Goal: Task Accomplishment & Management: Manage account settings

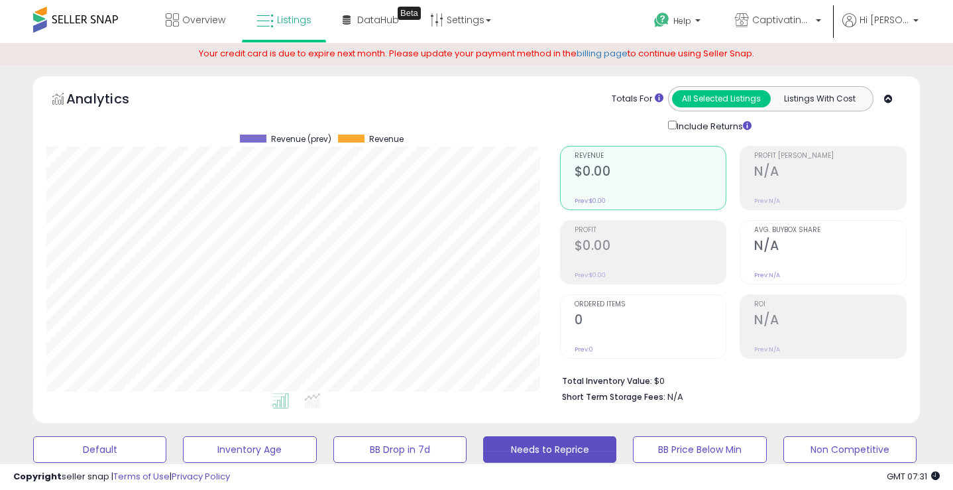
select select "**"
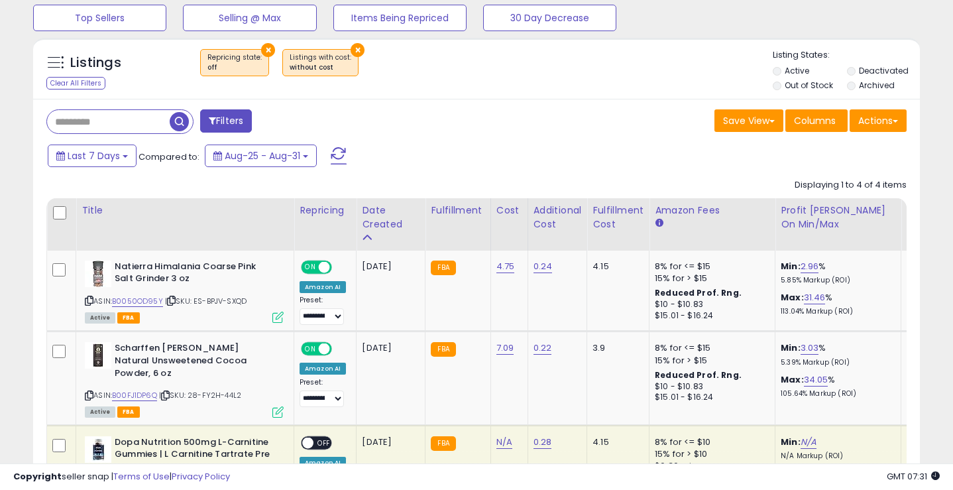
scroll to position [272, 514]
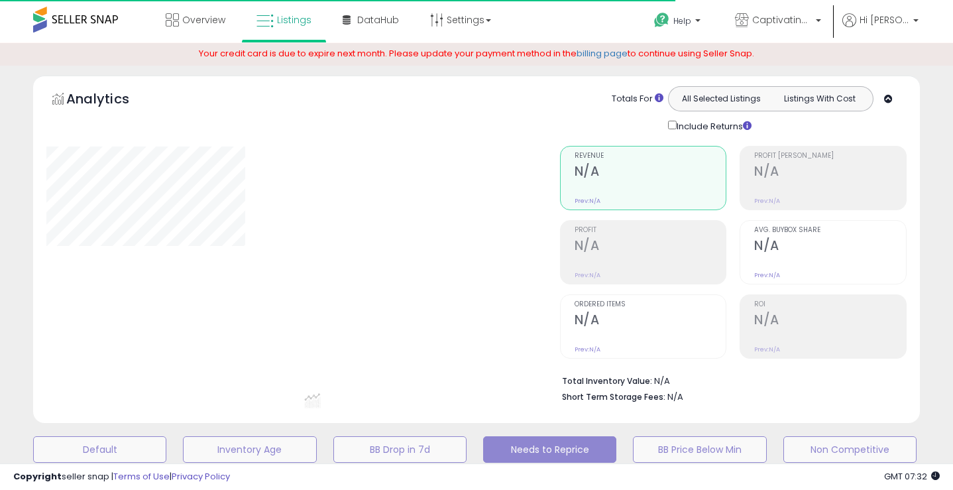
select select "**"
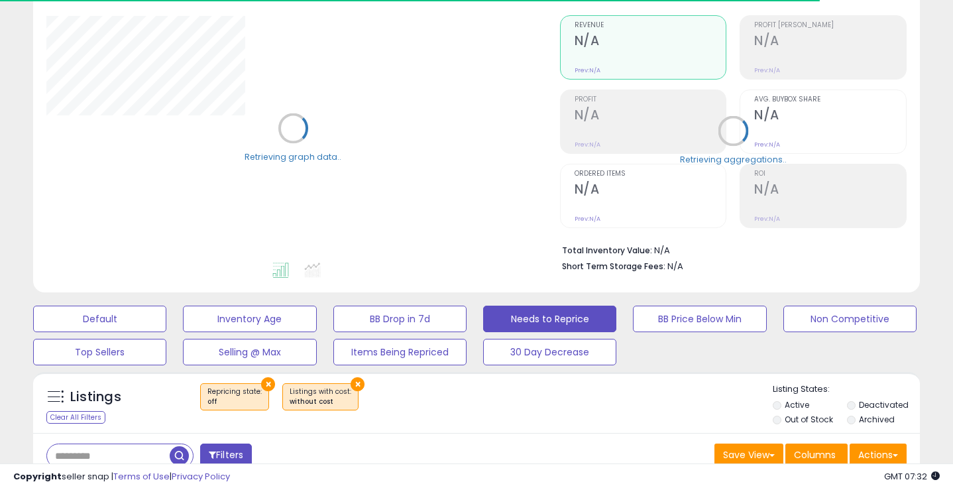
scroll to position [225, 0]
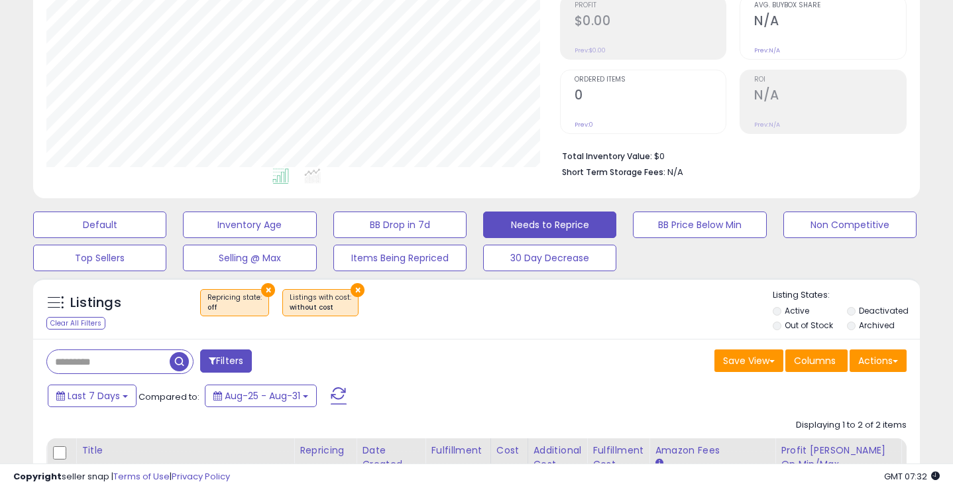
click at [351, 292] on button "×" at bounding box center [358, 290] width 14 height 14
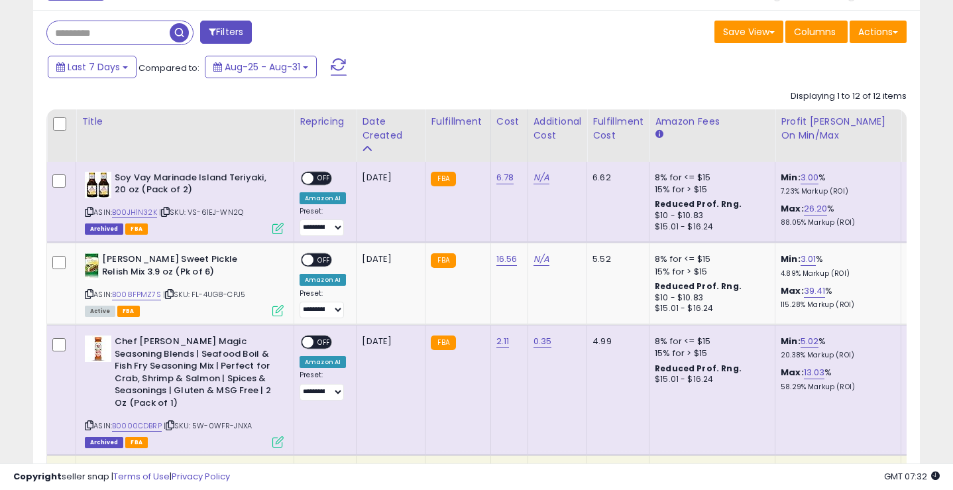
scroll to position [565, 0]
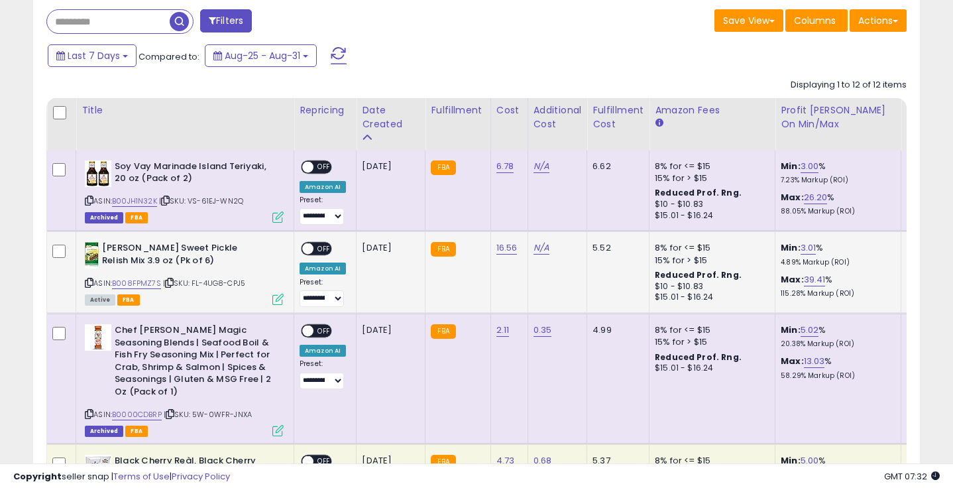
click at [319, 244] on span "OFF" at bounding box center [324, 248] width 21 height 11
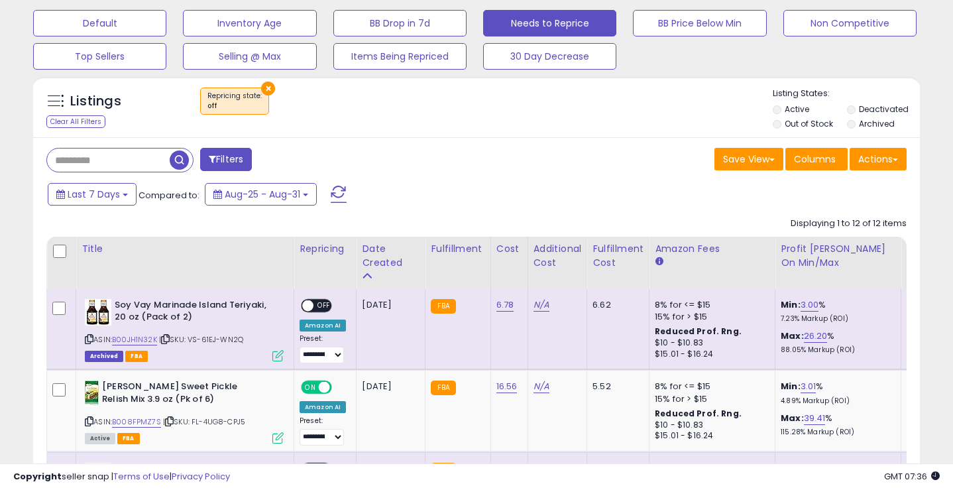
scroll to position [428, 0]
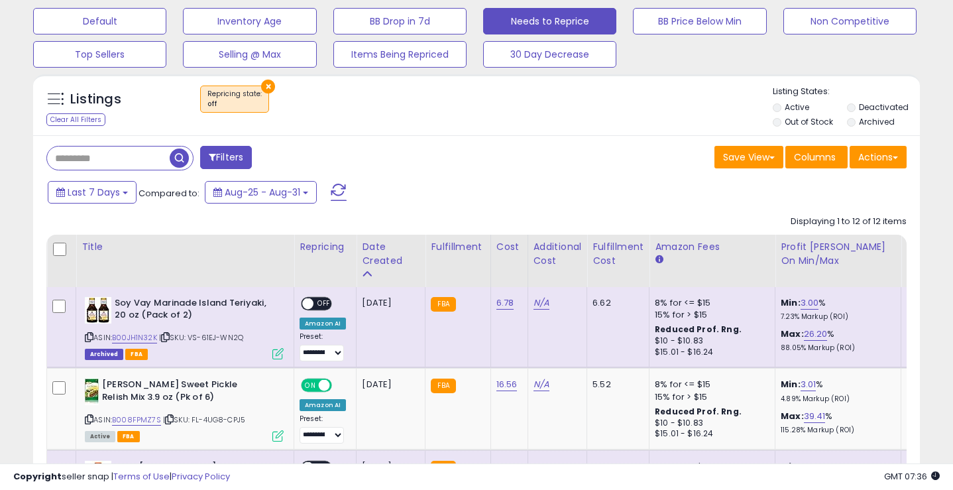
click at [265, 86] on button "×" at bounding box center [268, 87] width 14 height 14
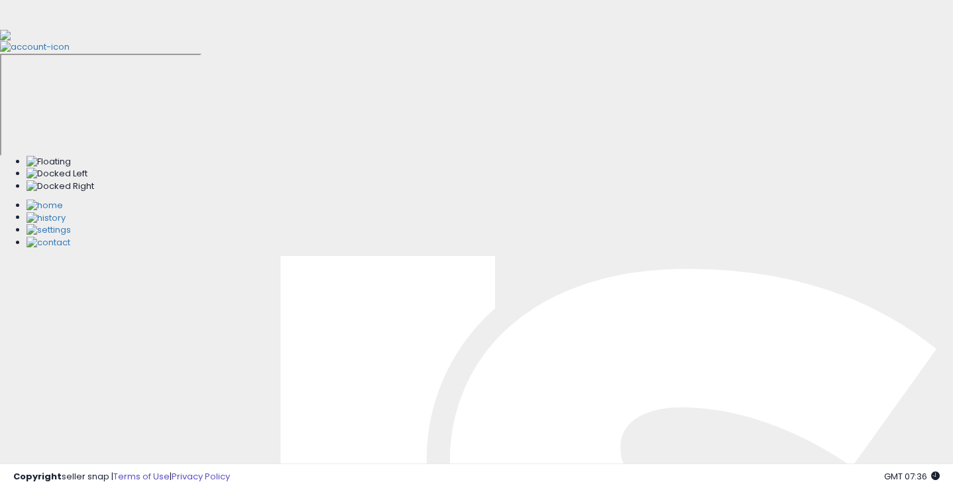
scroll to position [5130, 0]
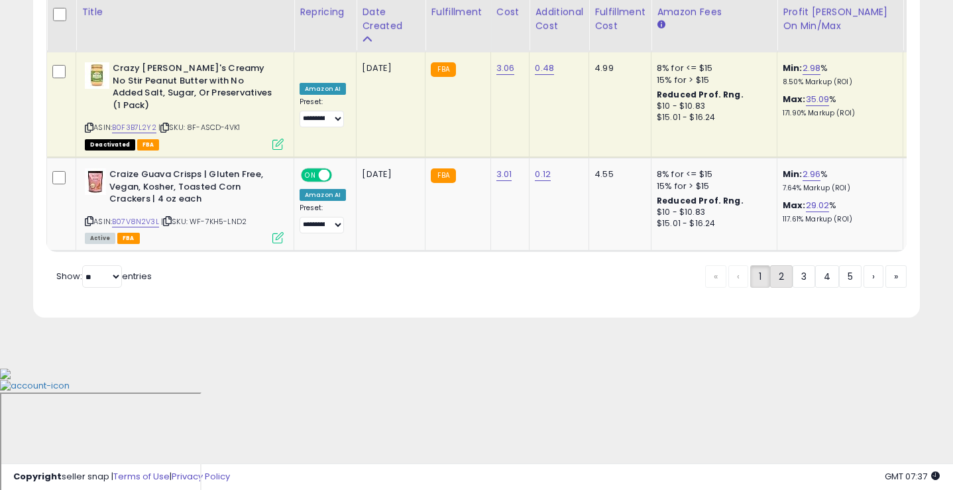
click at [780, 265] on link "2" at bounding box center [781, 276] width 23 height 23
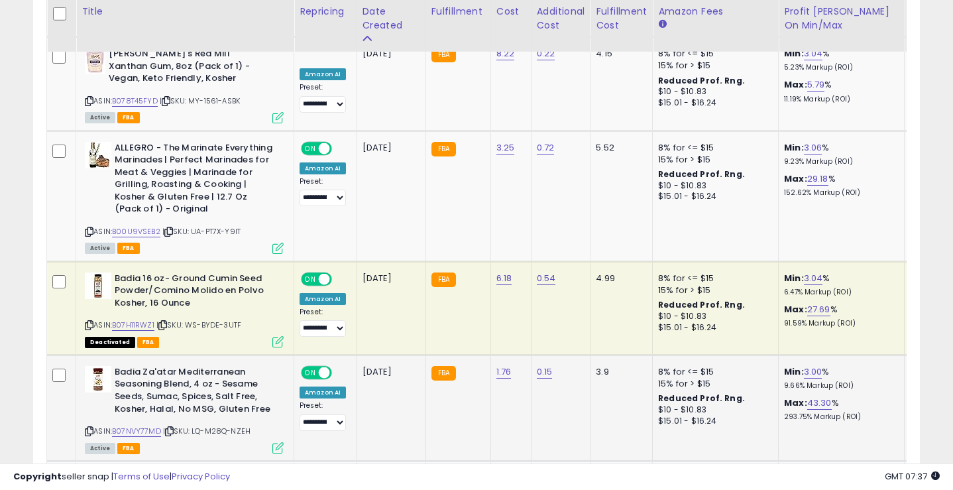
scroll to position [3074, 0]
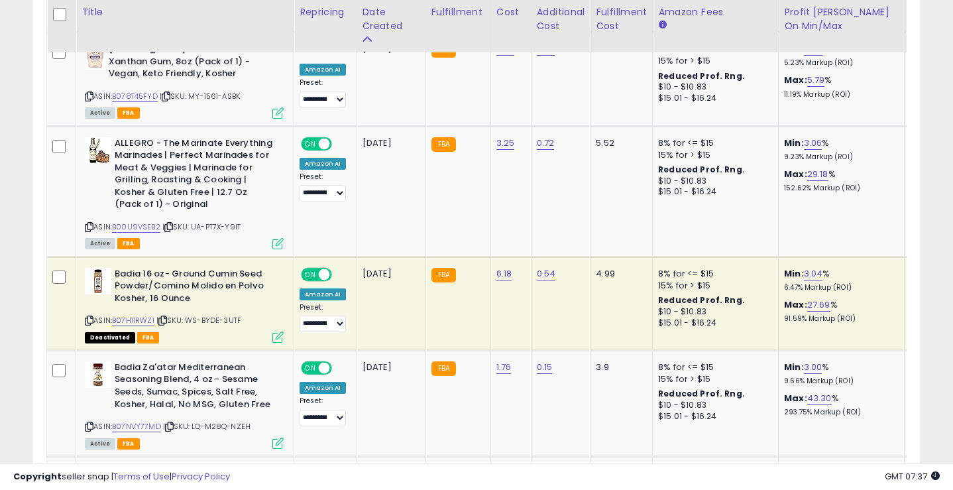
click at [312, 269] on span "ON" at bounding box center [310, 274] width 17 height 11
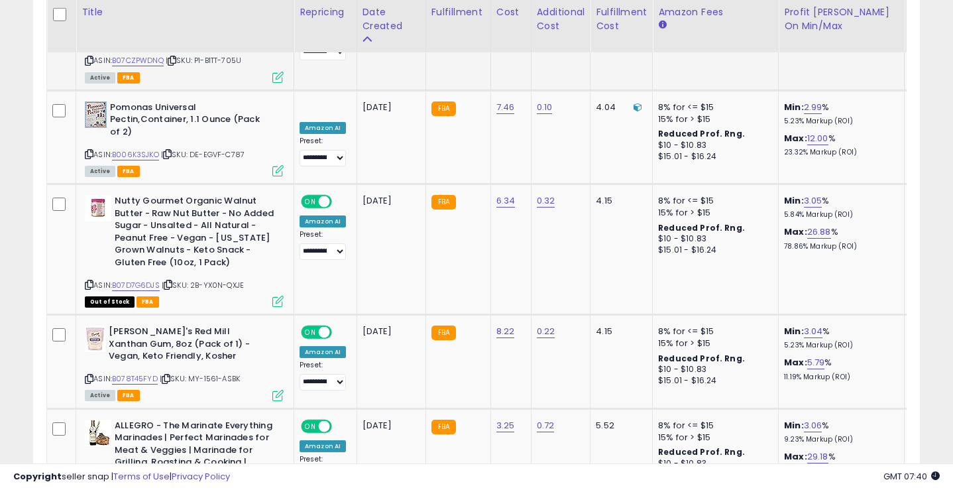
scroll to position [2792, 0]
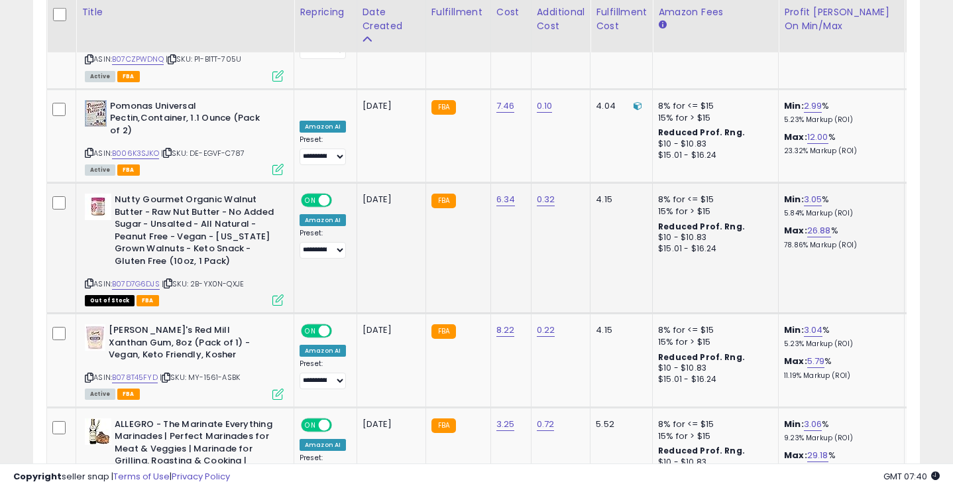
click at [311, 195] on span "ON" at bounding box center [310, 200] width 17 height 11
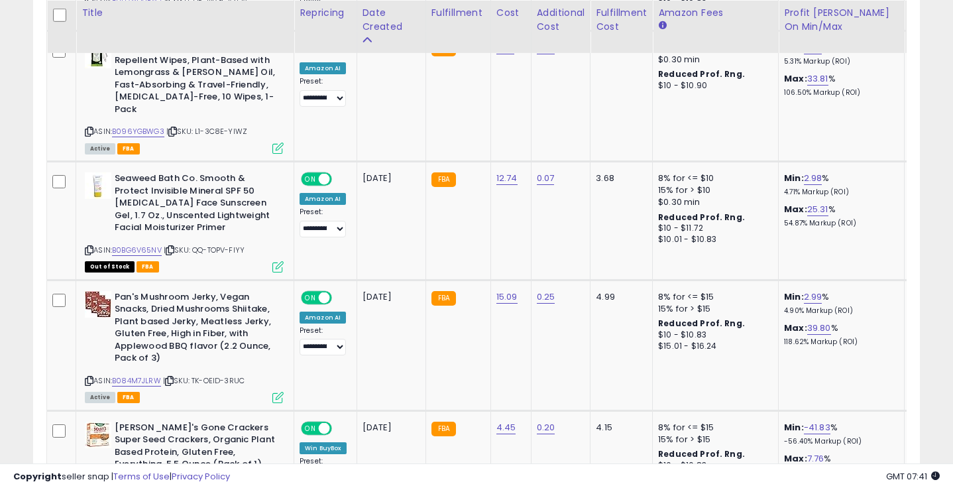
scroll to position [3896, 0]
click at [310, 174] on span "ON" at bounding box center [310, 179] width 17 height 11
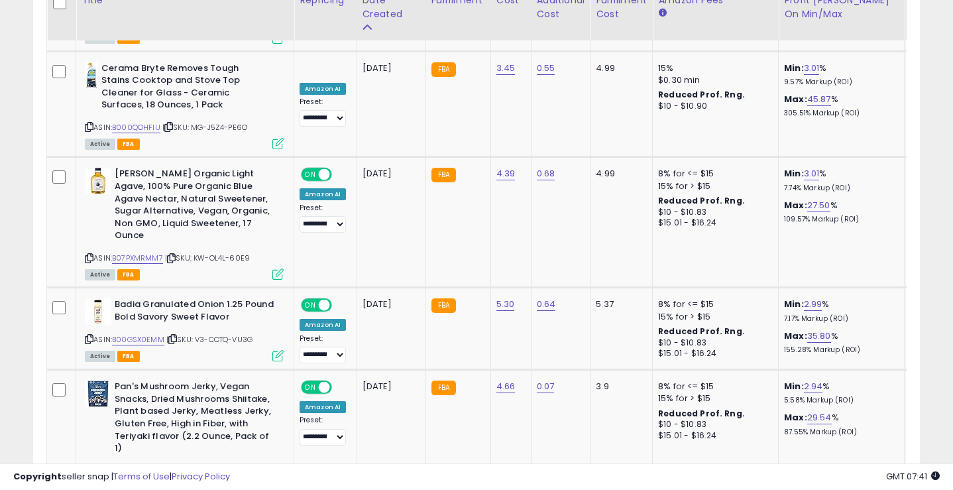
scroll to position [4366, 0]
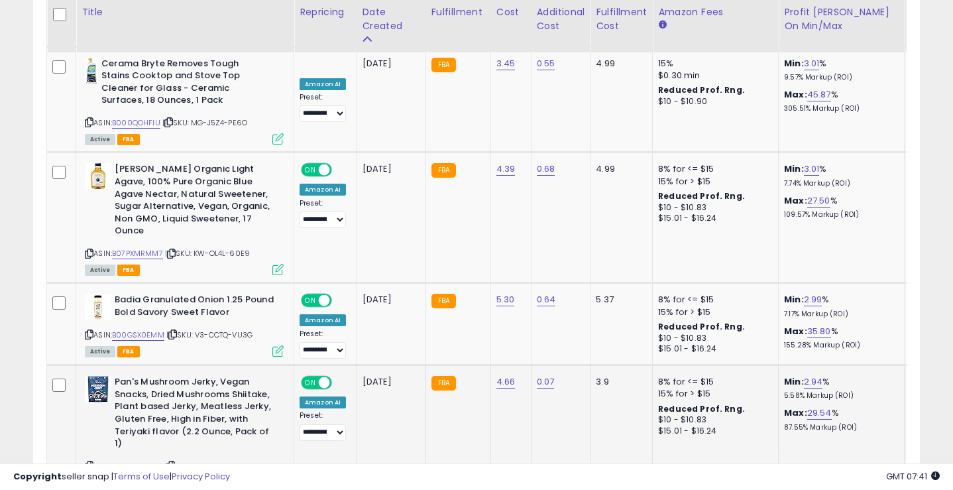
click at [306, 377] on span "ON" at bounding box center [310, 382] width 17 height 11
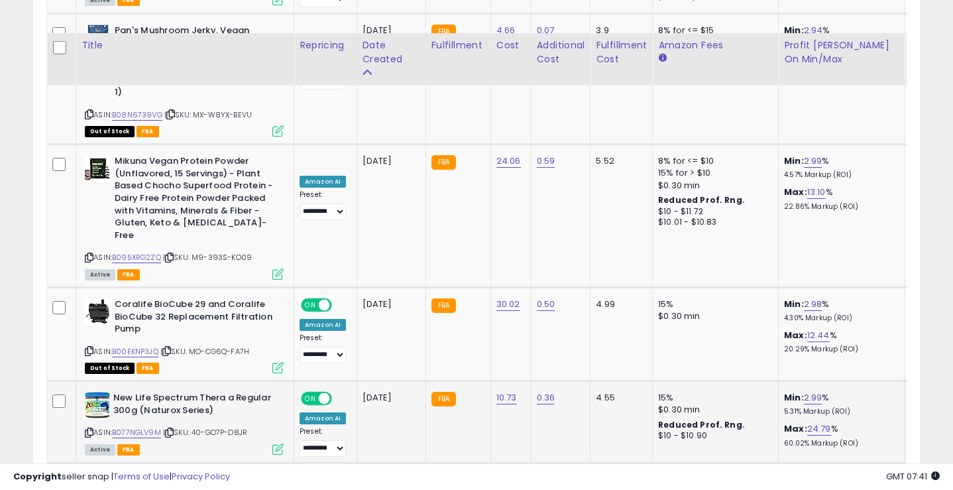
scroll to position [4793, 0]
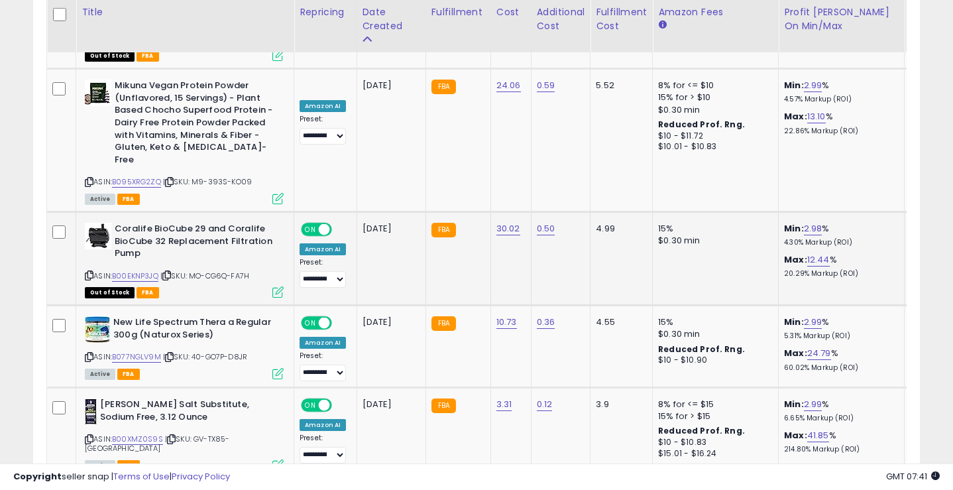
click at [314, 224] on span "ON" at bounding box center [310, 229] width 17 height 11
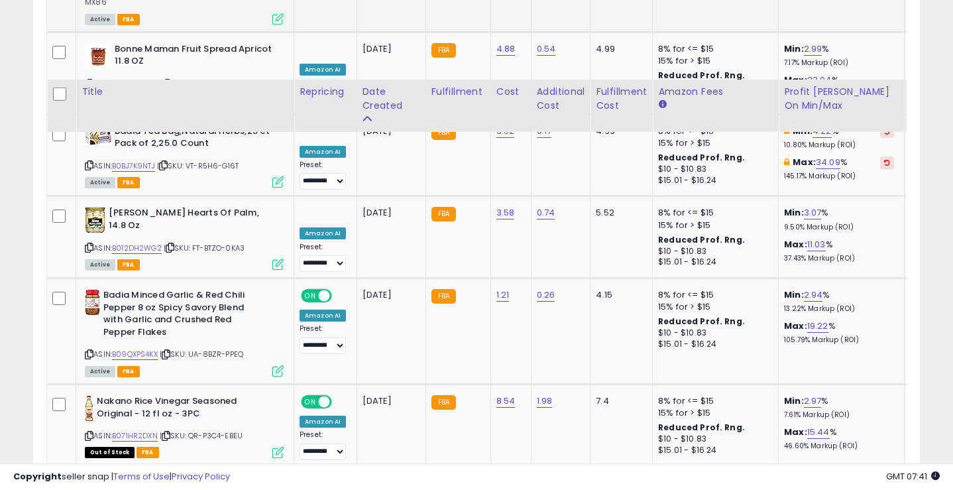
scroll to position [5471, 0]
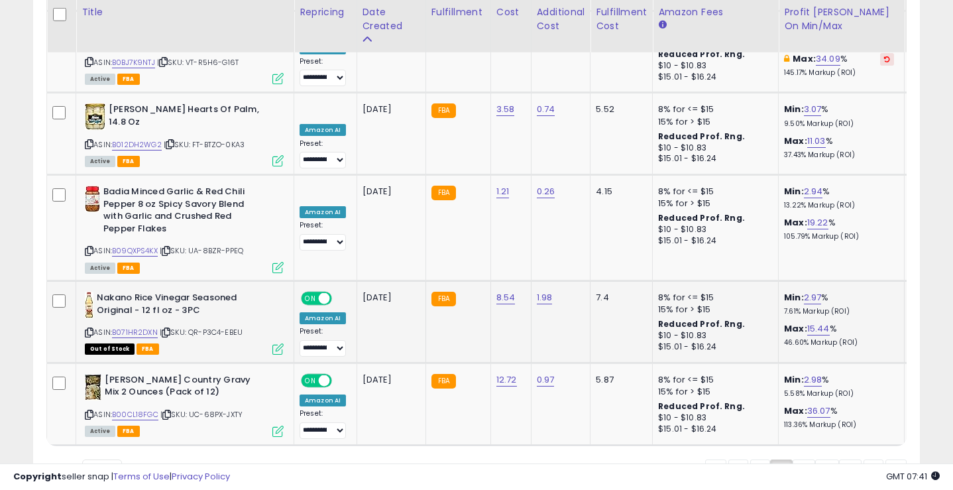
click at [315, 293] on span "ON" at bounding box center [310, 298] width 17 height 11
click at [804, 459] on link "3" at bounding box center [804, 470] width 23 height 23
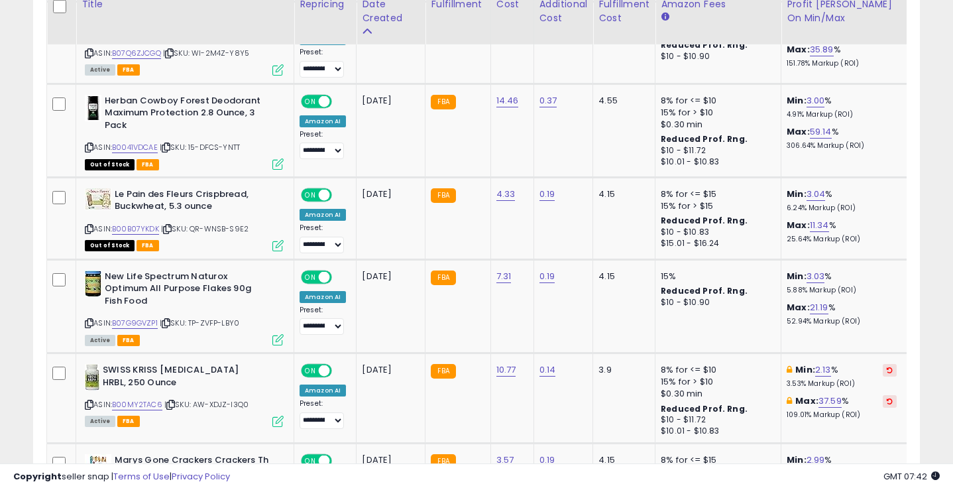
scroll to position [4073, 0]
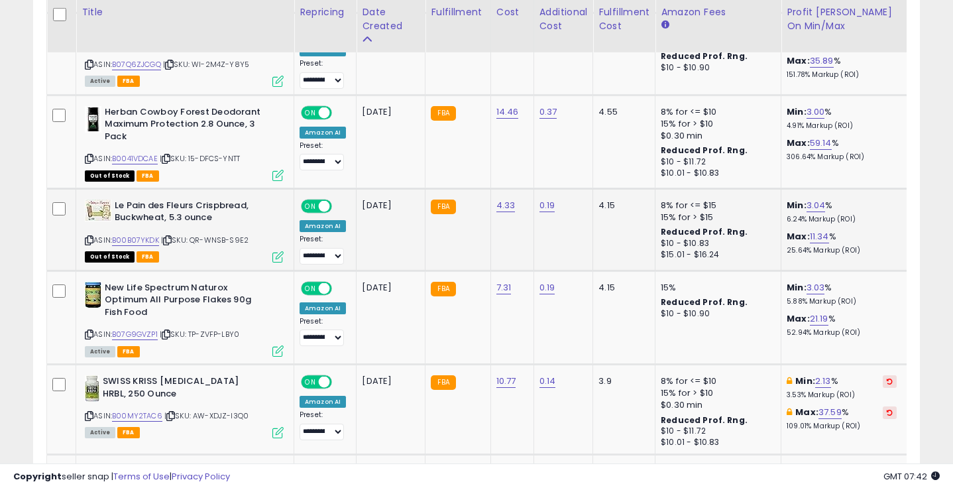
click at [312, 200] on span "ON" at bounding box center [310, 205] width 17 height 11
click at [308, 107] on span "ON" at bounding box center [310, 112] width 17 height 11
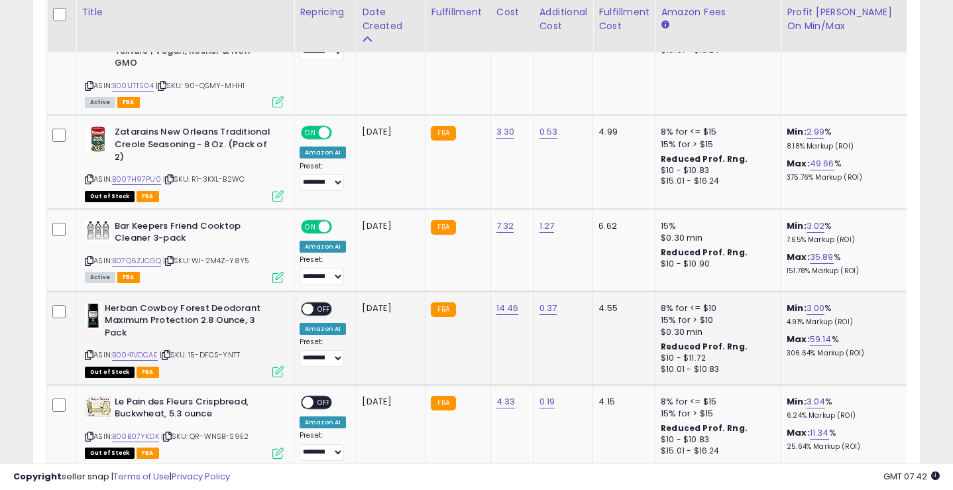
scroll to position [3864, 0]
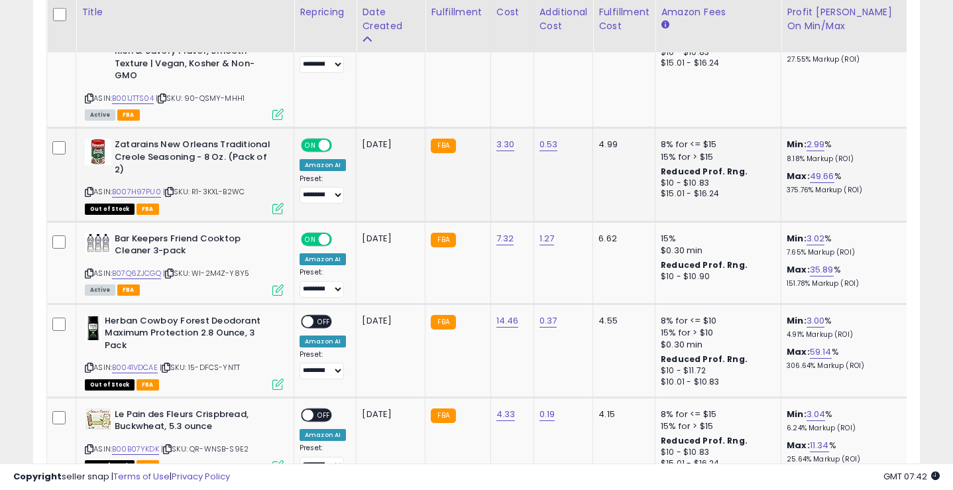
click at [306, 140] on span "ON" at bounding box center [310, 145] width 17 height 11
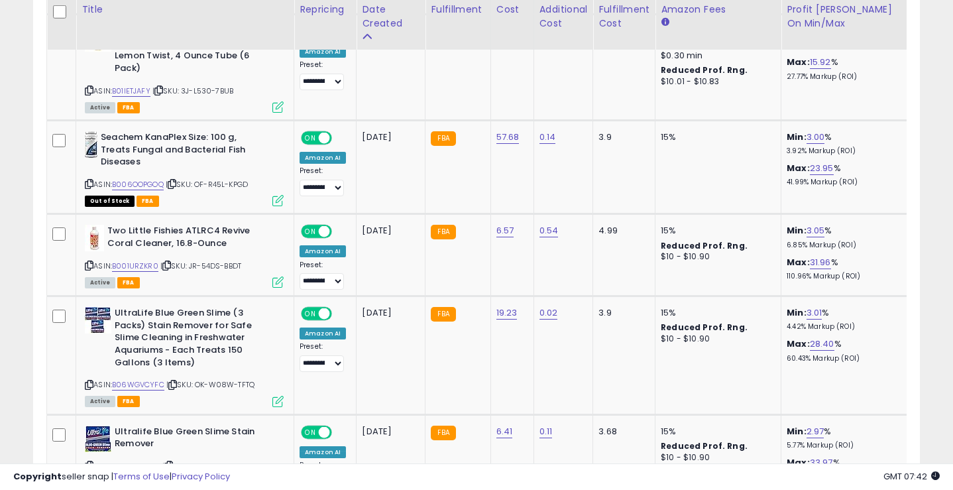
scroll to position [3362, 0]
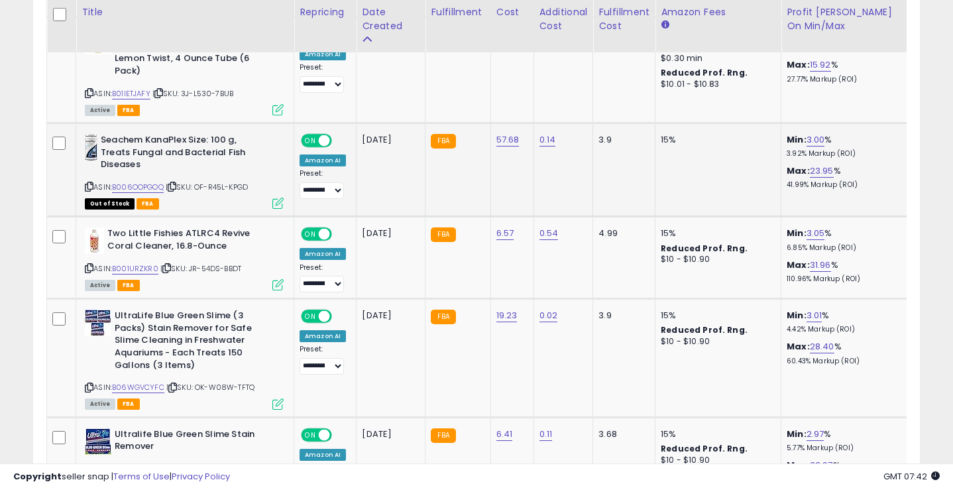
click at [304, 135] on span "ON" at bounding box center [310, 140] width 17 height 11
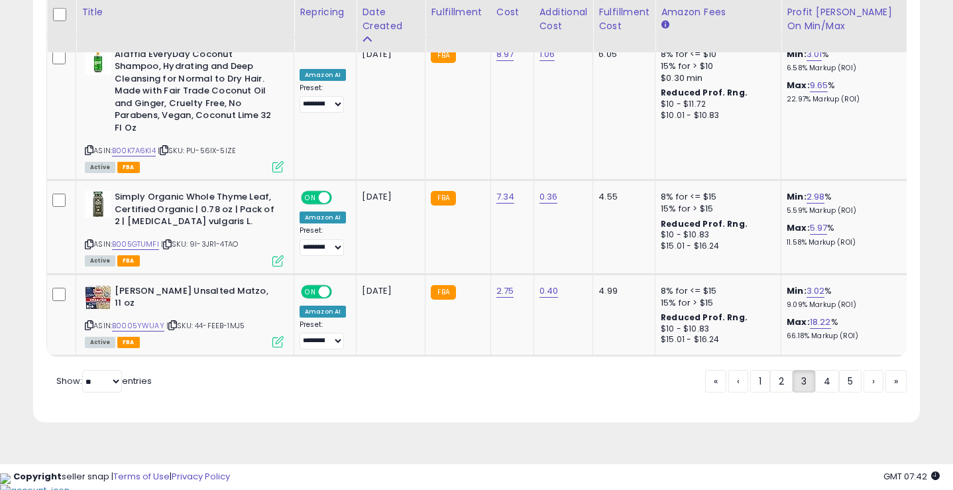
scroll to position [5212, 0]
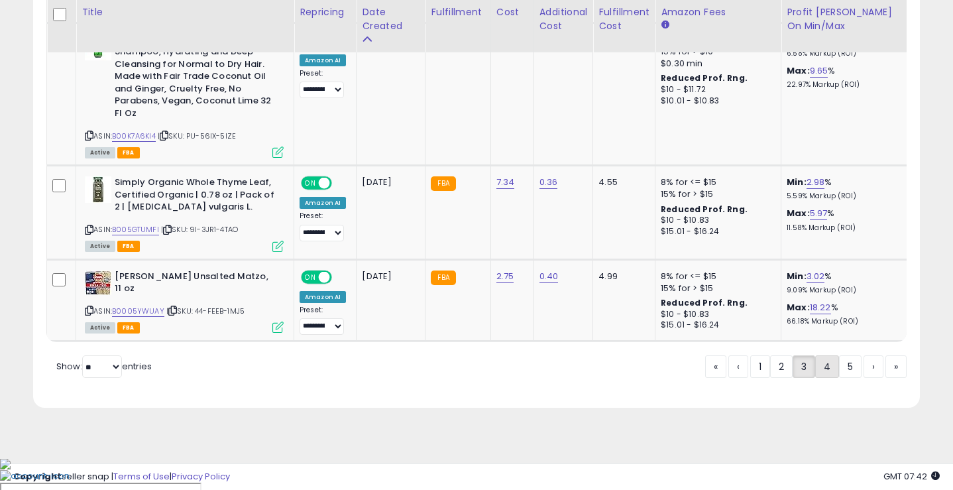
click at [830, 355] on link "4" at bounding box center [827, 366] width 24 height 23
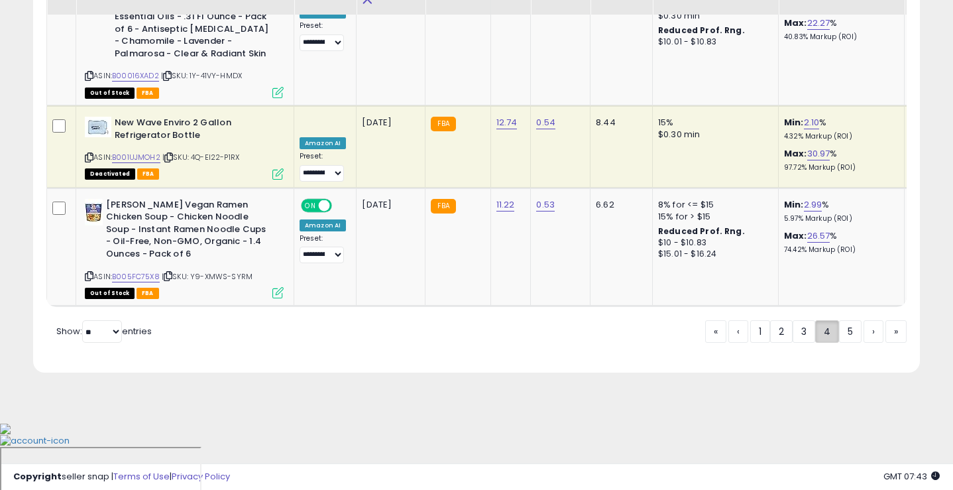
scroll to position [5295, 0]
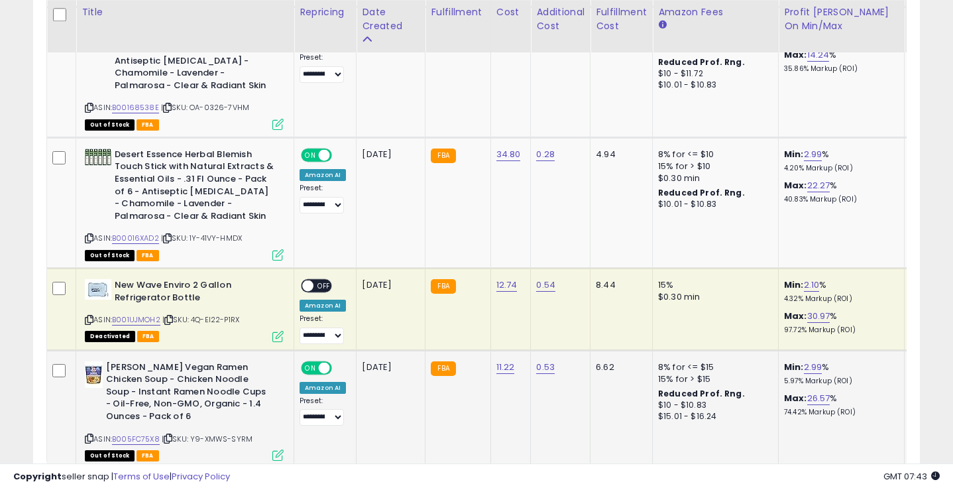
click at [315, 362] on span "ON" at bounding box center [310, 367] width 17 height 11
click at [319, 149] on span at bounding box center [324, 154] width 11 height 11
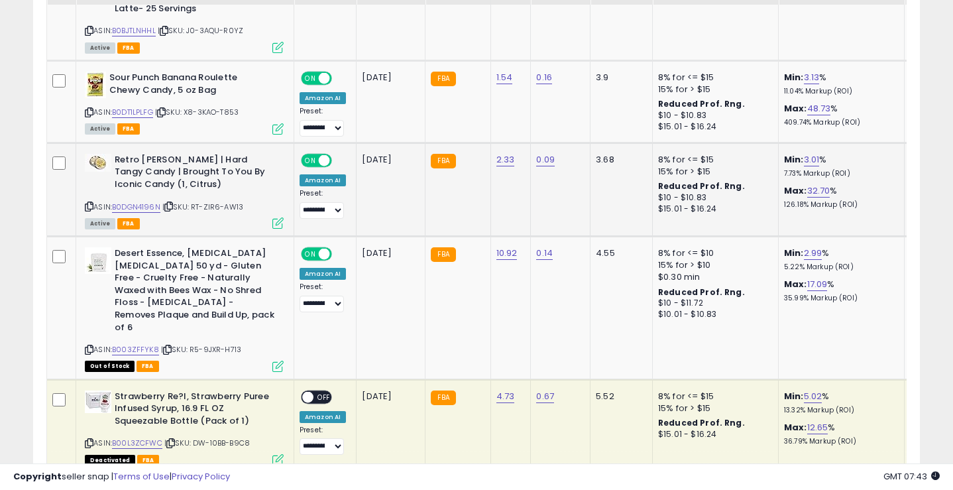
scroll to position [4765, 0]
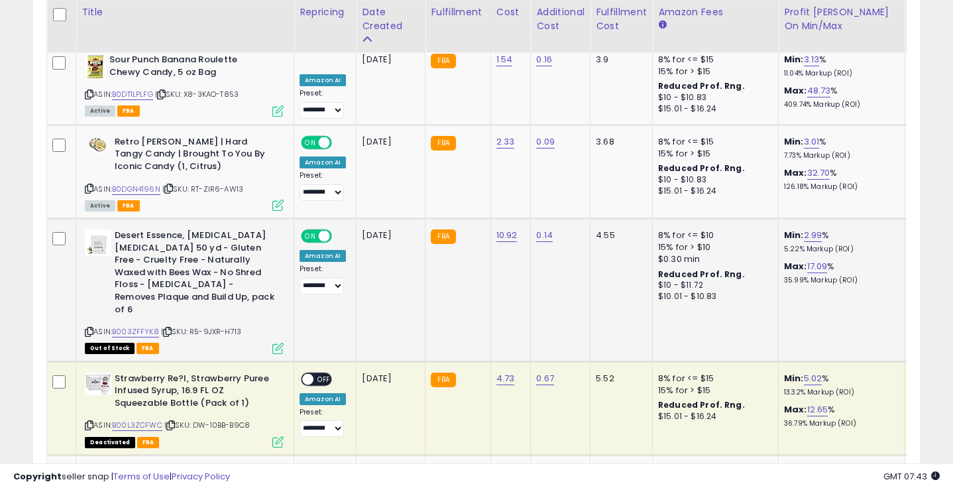
click at [302, 231] on span "ON" at bounding box center [310, 236] width 17 height 11
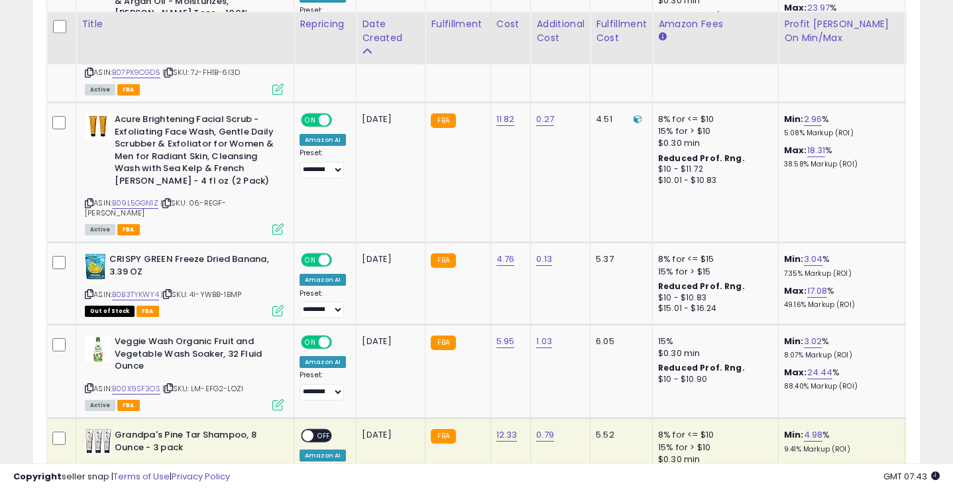
scroll to position [2798, 0]
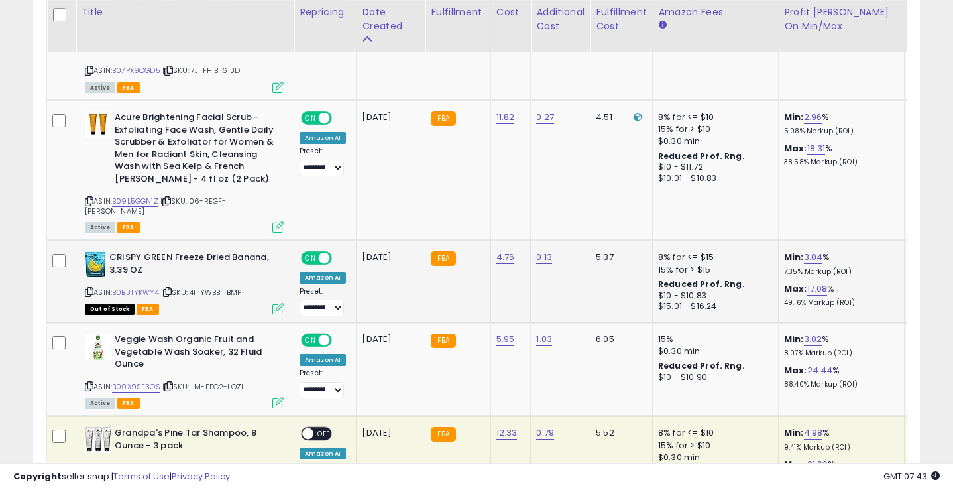
click at [305, 253] on span "ON" at bounding box center [310, 258] width 17 height 11
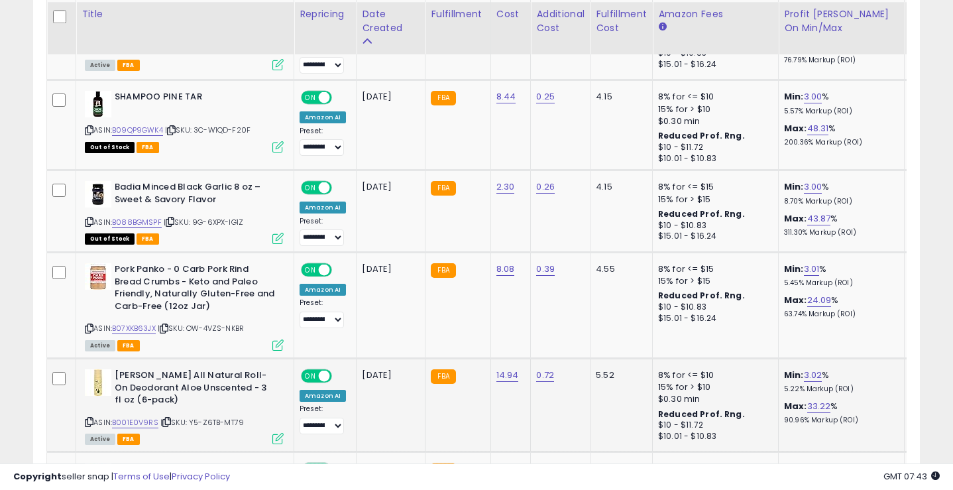
scroll to position [2303, 0]
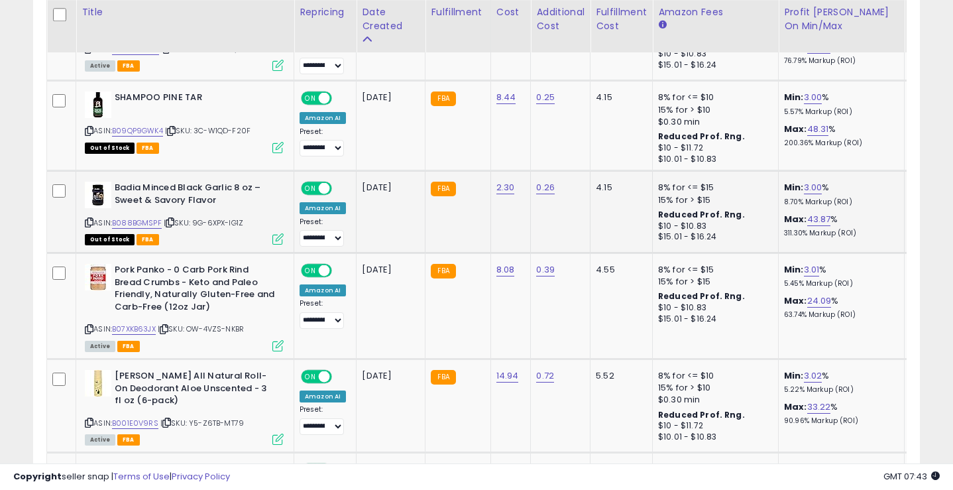
click at [317, 183] on span "ON" at bounding box center [310, 188] width 17 height 11
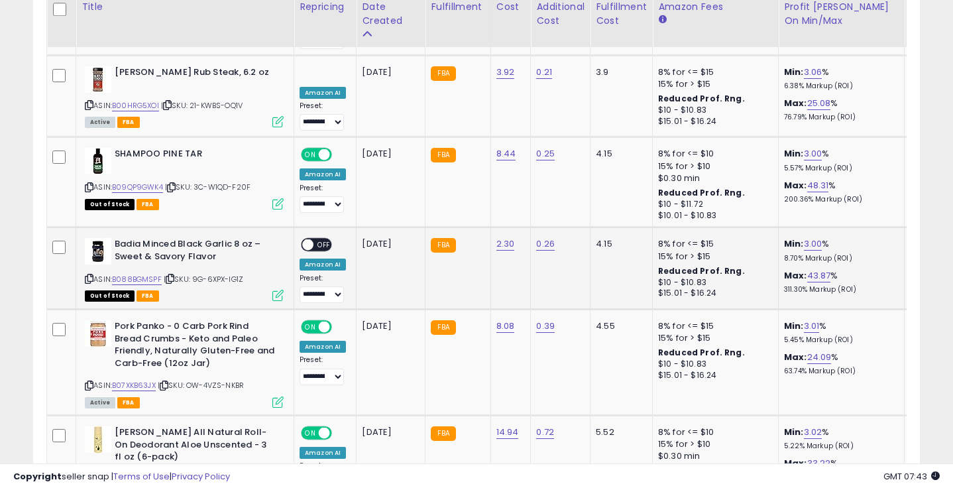
scroll to position [2220, 0]
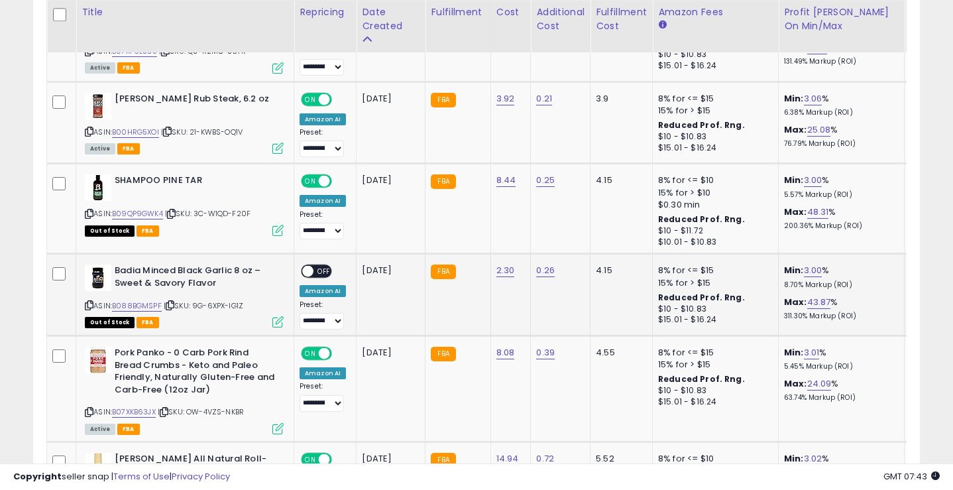
click at [317, 176] on div "ON OFF" at bounding box center [317, 181] width 31 height 11
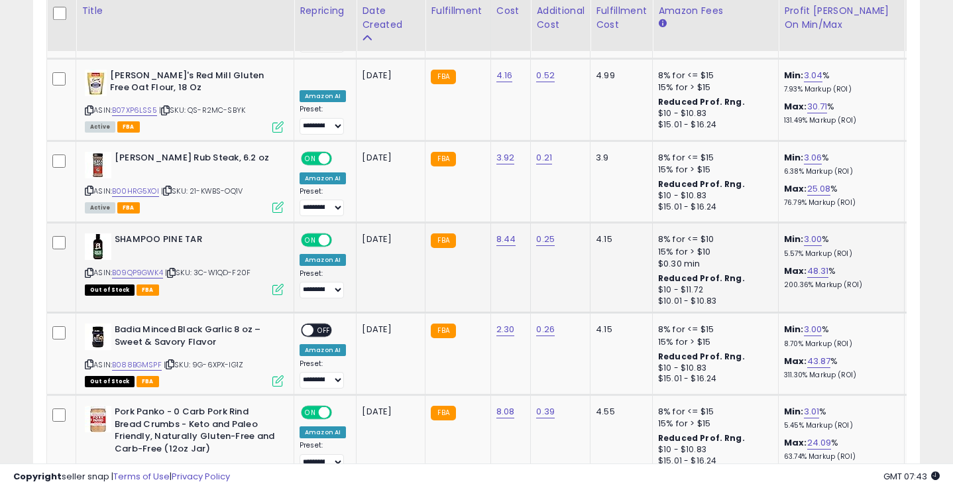
scroll to position [2155, 0]
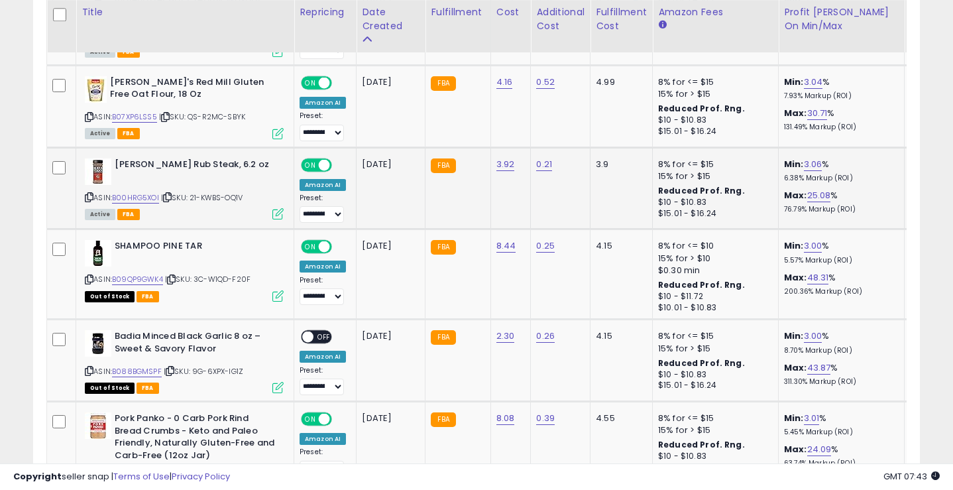
click at [320, 159] on div "ON OFF" at bounding box center [317, 164] width 31 height 11
click at [306, 241] on span "ON" at bounding box center [310, 246] width 17 height 11
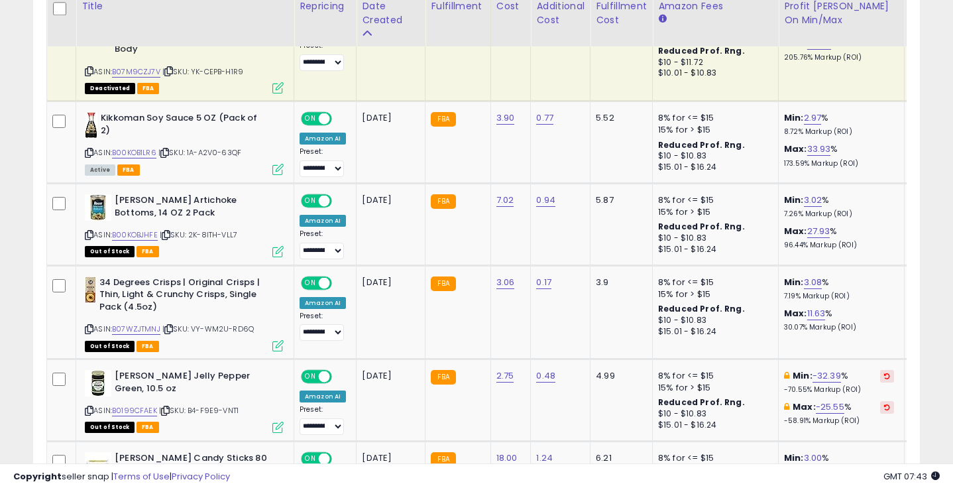
scroll to position [1410, 0]
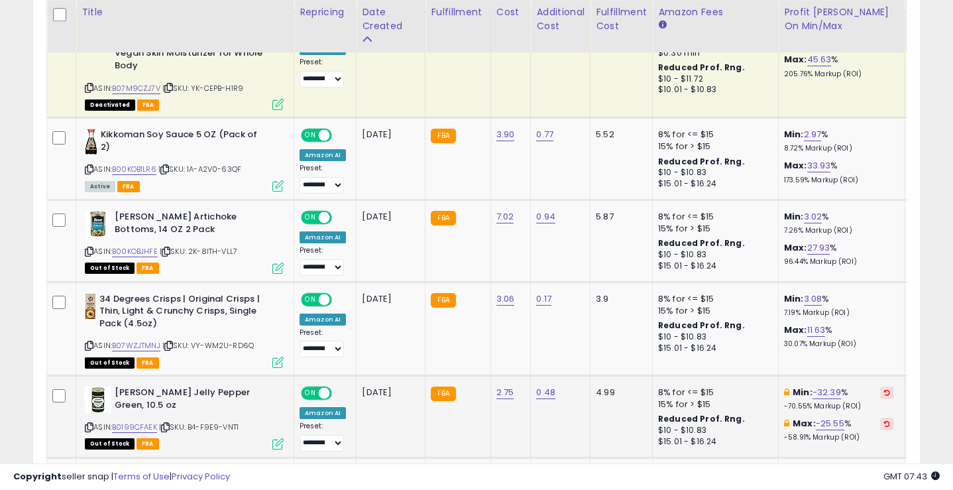
click at [311, 388] on span "ON" at bounding box center [310, 393] width 17 height 11
click at [312, 282] on td "**********" at bounding box center [325, 328] width 62 height 93
click at [312, 294] on span "ON" at bounding box center [310, 299] width 17 height 11
click at [309, 212] on span "ON" at bounding box center [310, 217] width 17 height 11
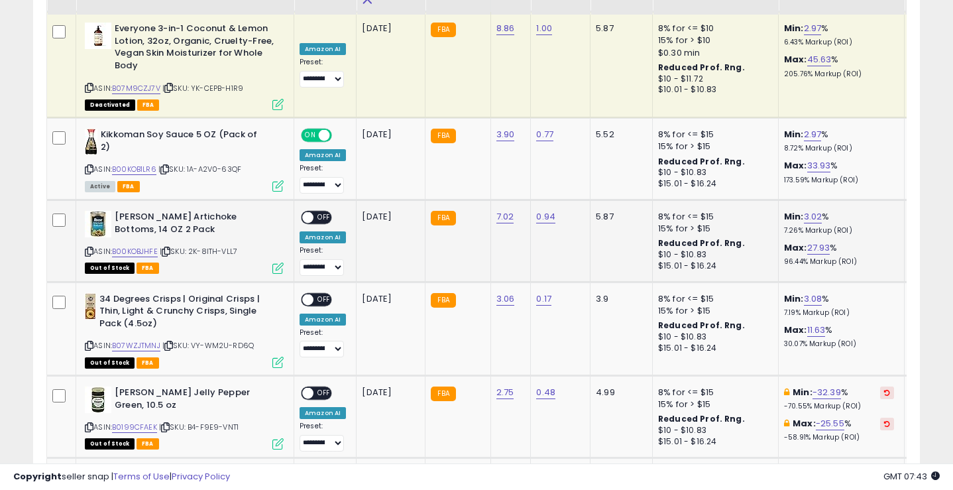
scroll to position [1356, 0]
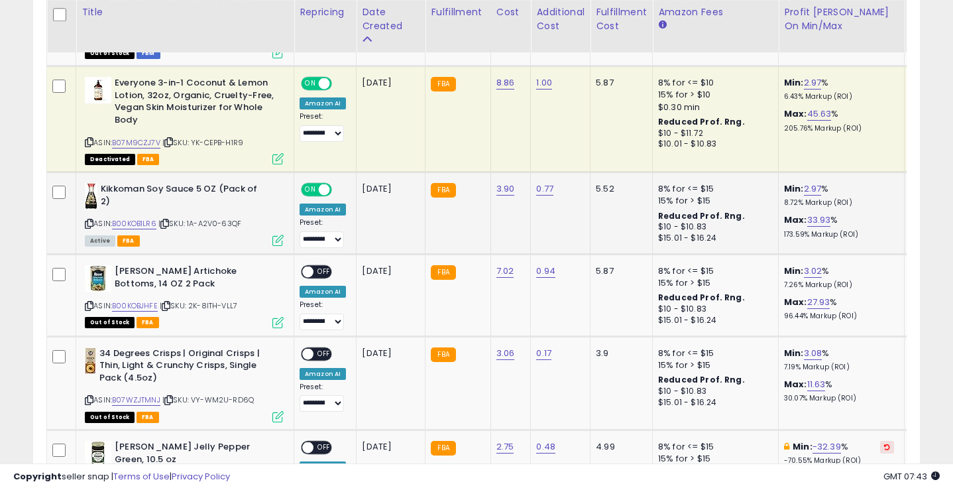
click at [315, 184] on span "ON" at bounding box center [310, 189] width 17 height 11
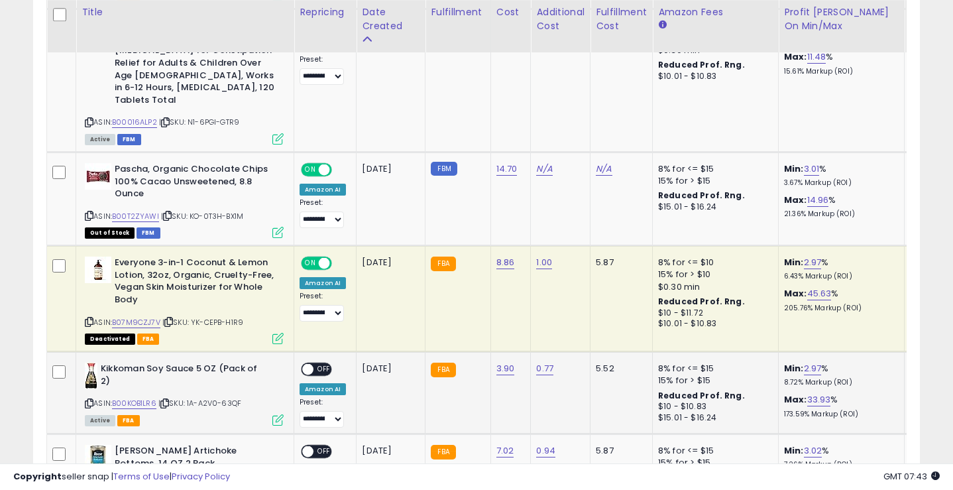
scroll to position [1171, 0]
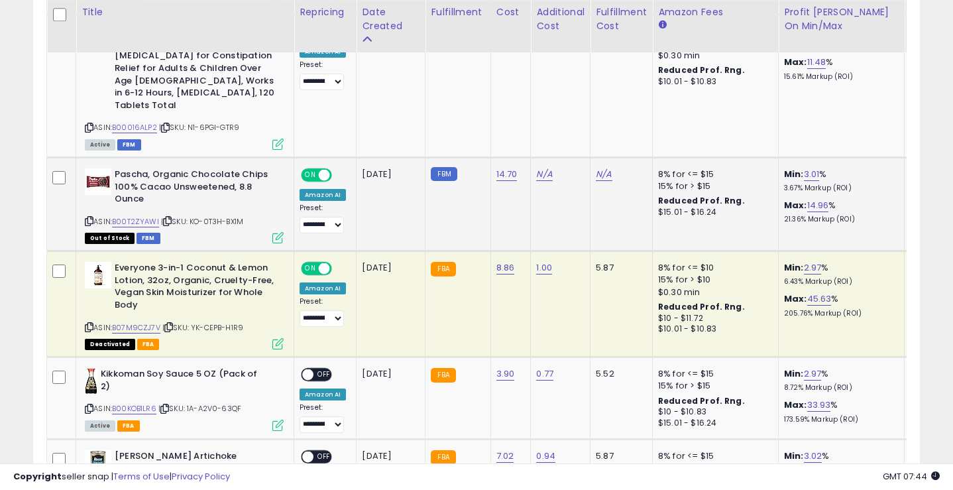
click at [315, 170] on span "ON" at bounding box center [310, 175] width 17 height 11
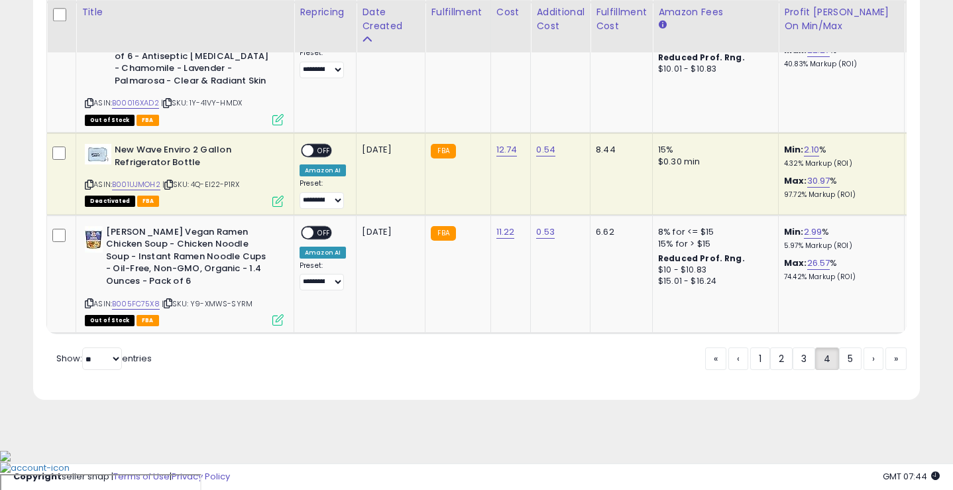
scroll to position [5429, 0]
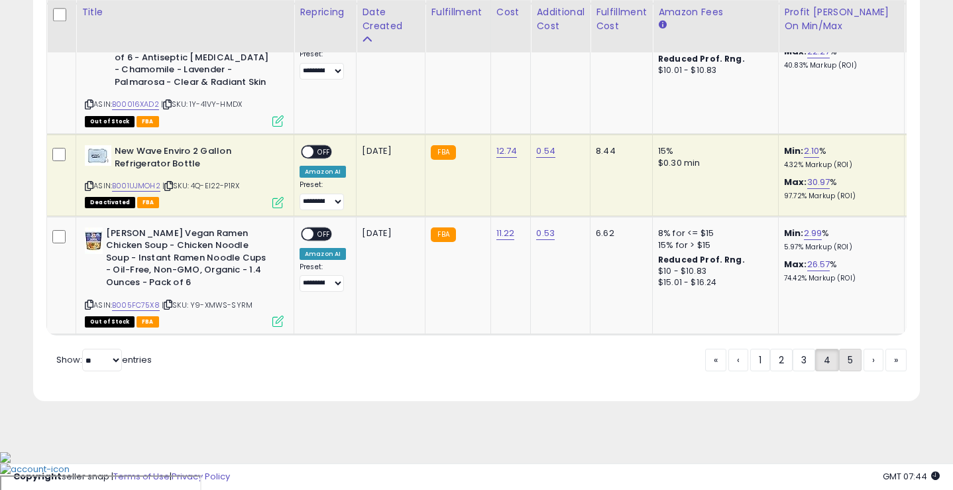
click at [848, 349] on link "5" at bounding box center [850, 360] width 23 height 23
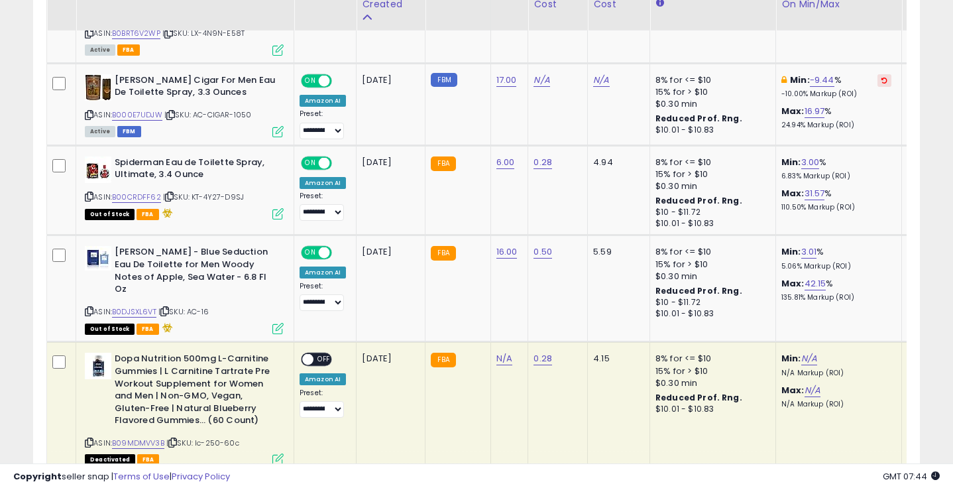
scroll to position [1156, 0]
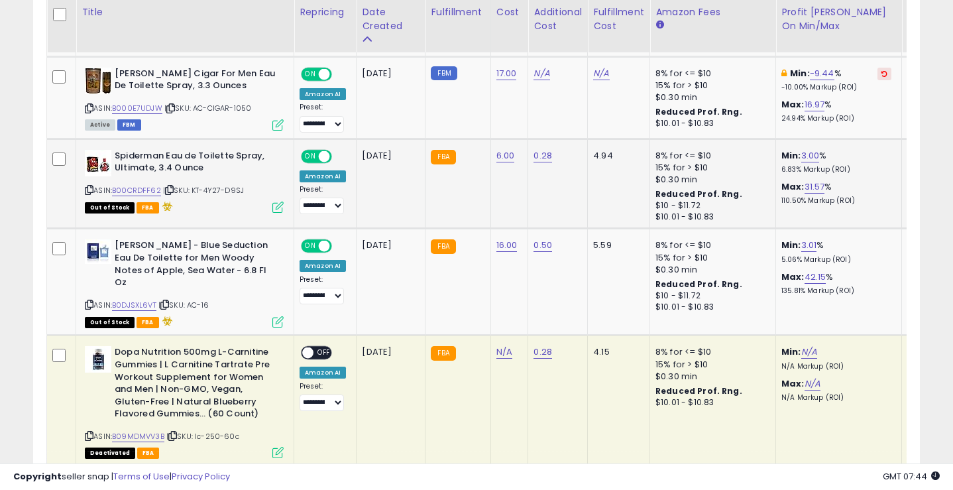
click at [308, 150] on span "ON" at bounding box center [310, 155] width 17 height 11
click at [312, 241] on span "ON" at bounding box center [310, 246] width 17 height 11
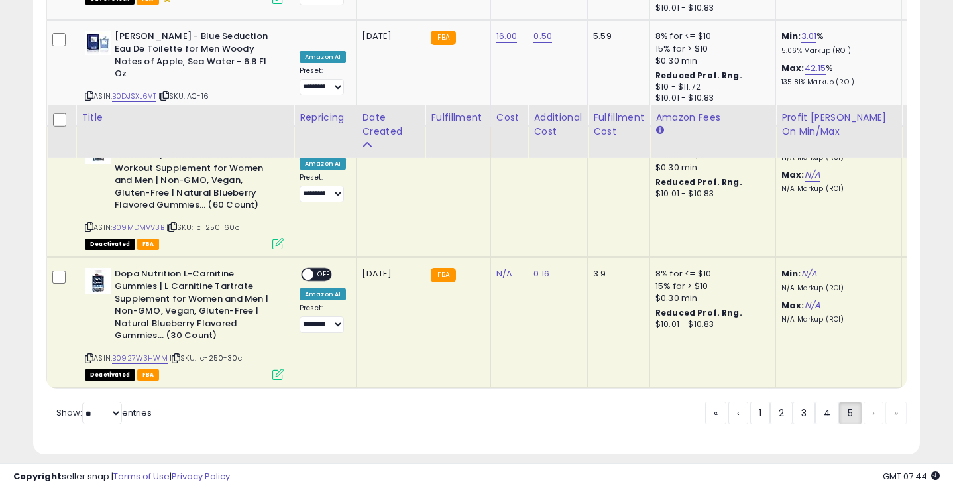
scroll to position [1470, 0]
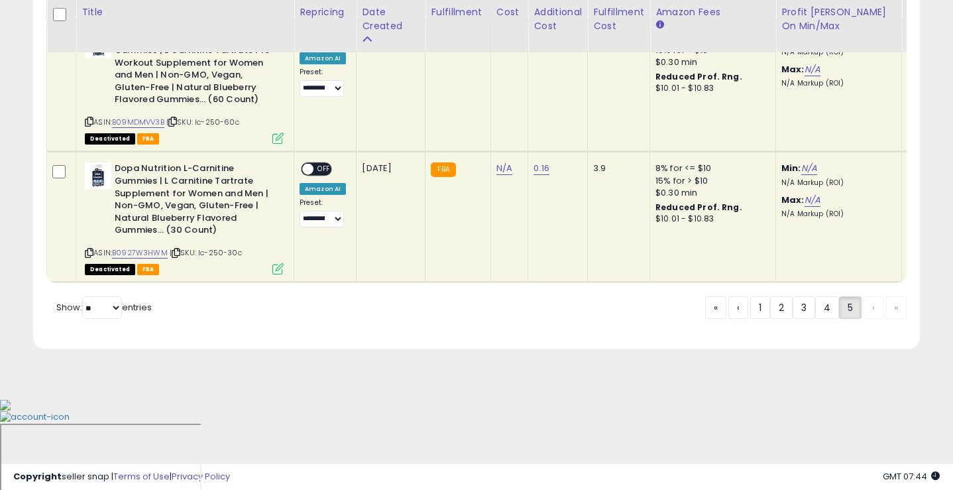
click at [873, 296] on div "« ‹ 1 2 3 4 5 › »" at bounding box center [806, 309] width 202 height 26
